Goal: Task Accomplishment & Management: Manage account settings

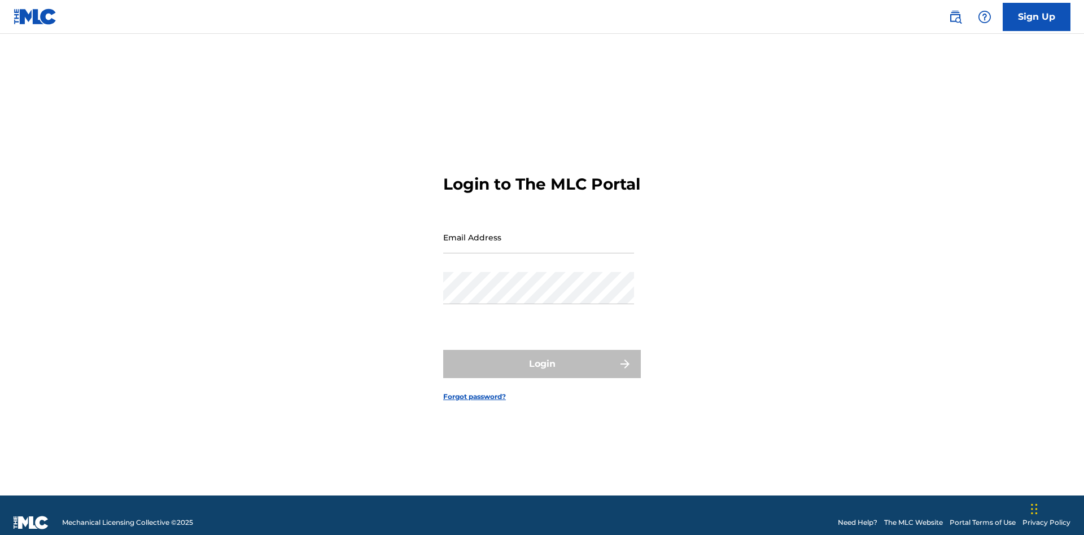
scroll to position [15, 0]
click at [539, 232] on input "Email Address" at bounding box center [538, 237] width 191 height 32
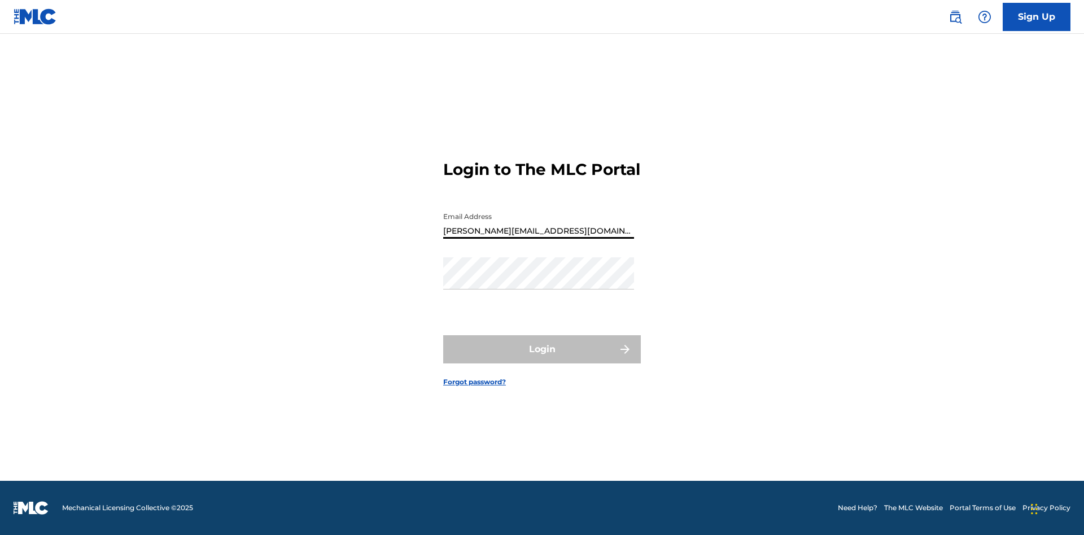
type input "Helena.Songwriter@gmail.com"
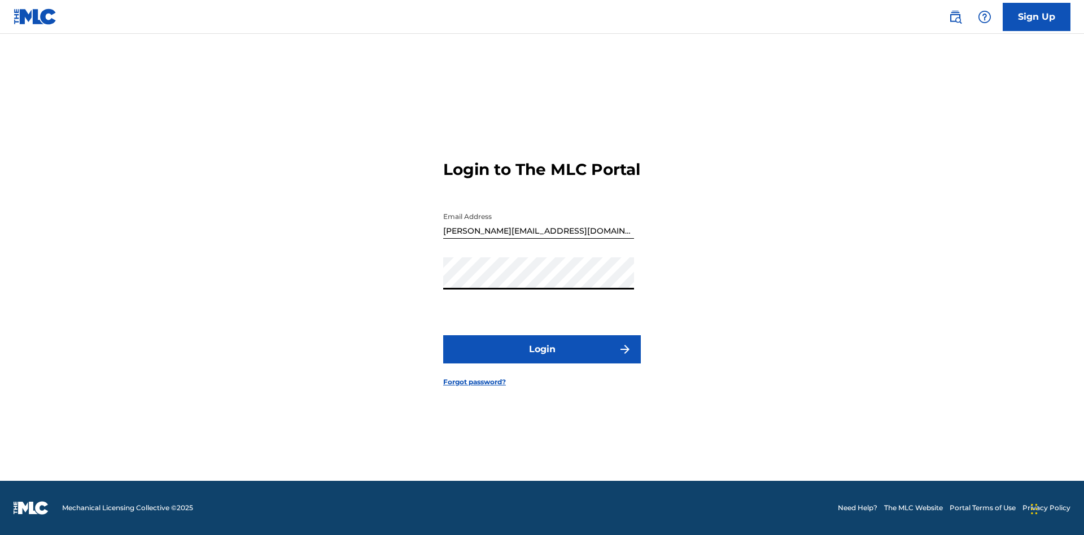
click at [542, 359] on button "Login" at bounding box center [542, 349] width 198 height 28
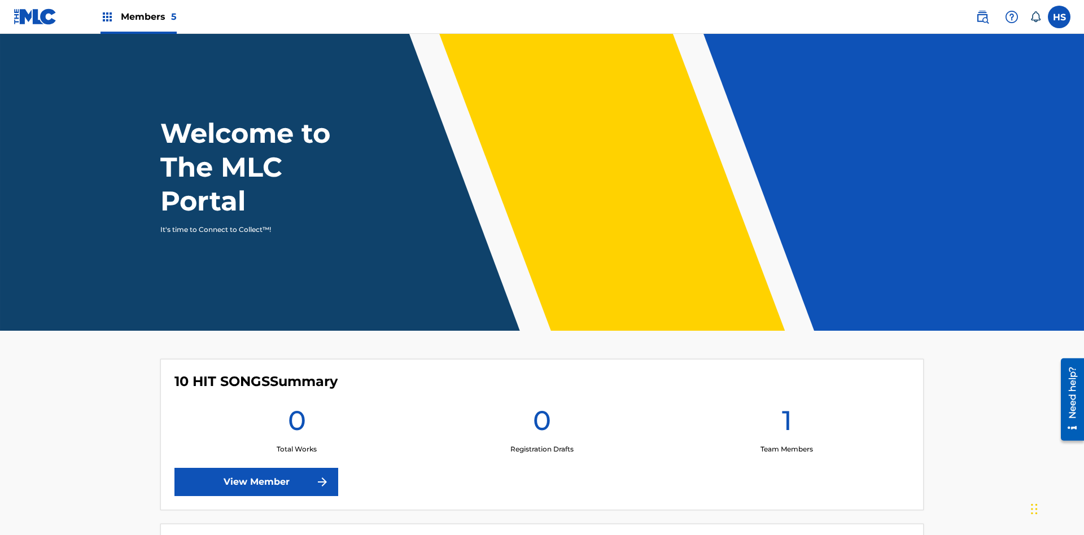
click at [138, 16] on span "Members 5" at bounding box center [149, 16] width 56 height 13
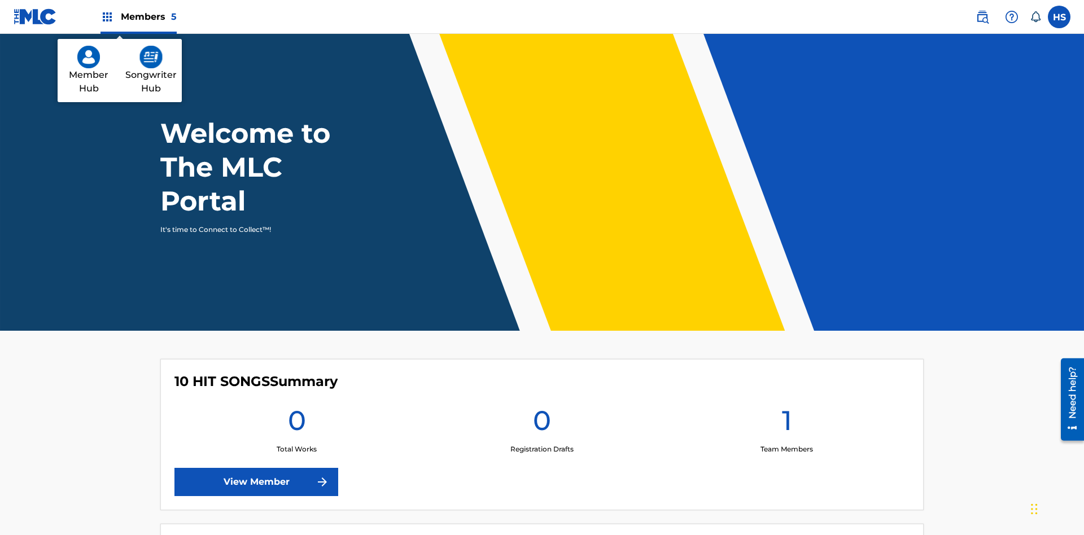
click at [151, 57] on img at bounding box center [150, 57] width 23 height 23
